Goal: Task Accomplishment & Management: Complete application form

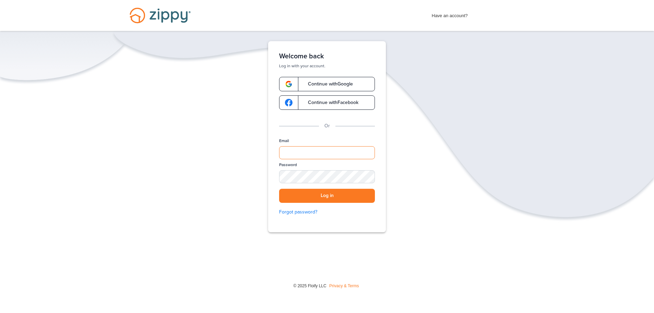
click at [297, 151] on input "Email" at bounding box center [327, 152] width 96 height 13
type input "**********"
click at [302, 198] on button "Log in" at bounding box center [327, 196] width 96 height 14
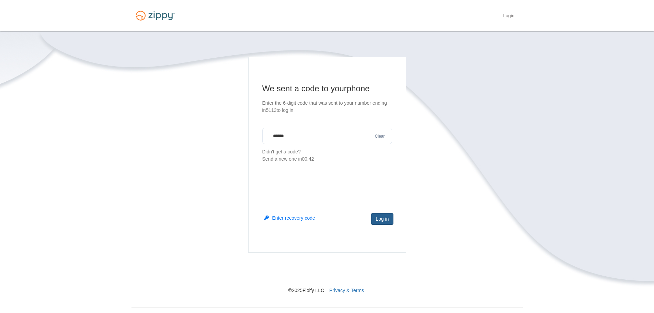
type input "******"
click at [384, 217] on button "Log in" at bounding box center [382, 219] width 22 height 12
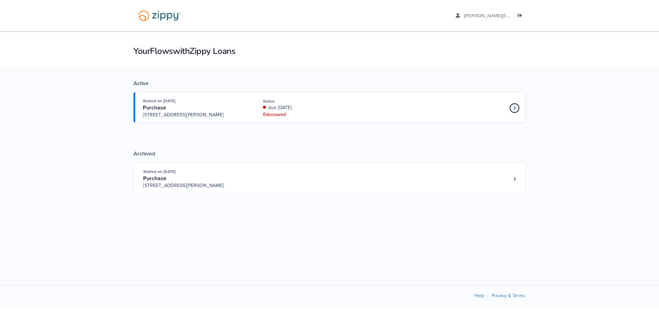
click at [516, 107] on link "Loan number 4181888" at bounding box center [514, 108] width 10 height 10
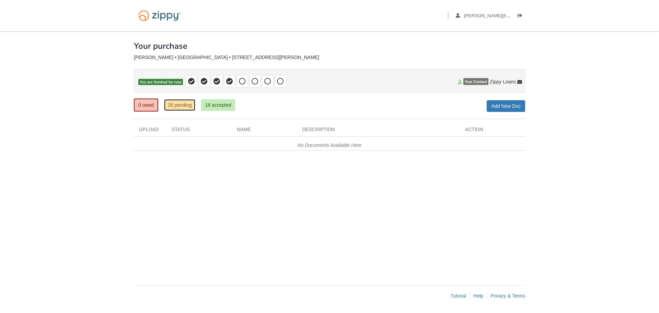
click at [185, 106] on link "25 pending" at bounding box center [179, 105] width 31 height 12
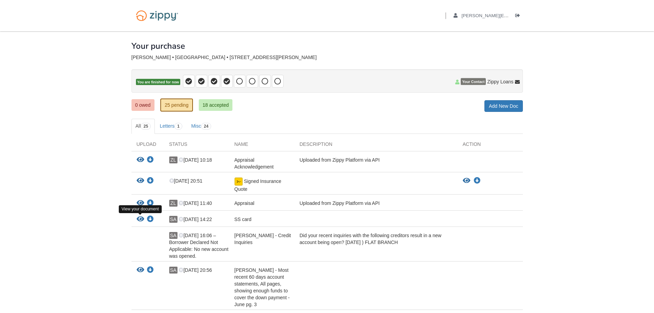
click at [139, 220] on icon "View SS card" at bounding box center [141, 219] width 8 height 7
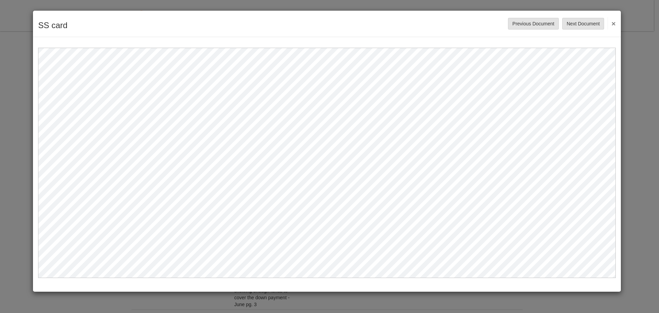
click at [613, 24] on button "×" at bounding box center [612, 23] width 8 height 12
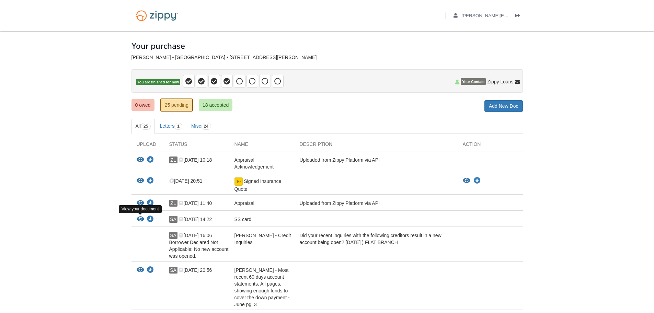
click at [140, 219] on icon "View SS card" at bounding box center [141, 219] width 8 height 7
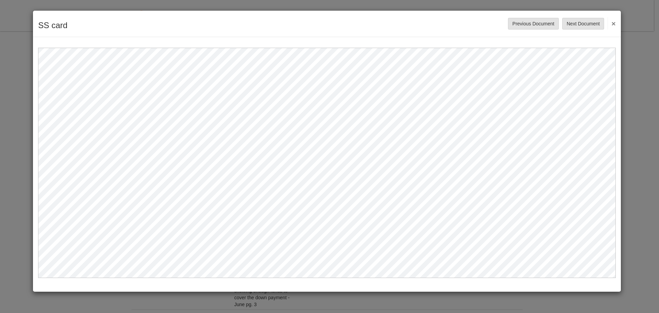
click at [614, 24] on button "×" at bounding box center [612, 23] width 8 height 12
